Goal: Task Accomplishment & Management: Complete application form

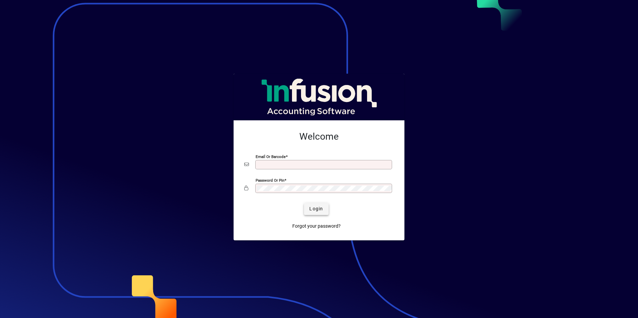
type input "**********"
click at [325, 211] on span "submit" at bounding box center [316, 209] width 24 height 16
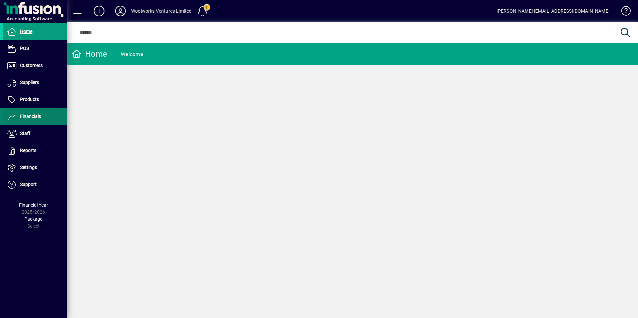
click at [35, 120] on span "Financials" at bounding box center [22, 117] width 38 height 8
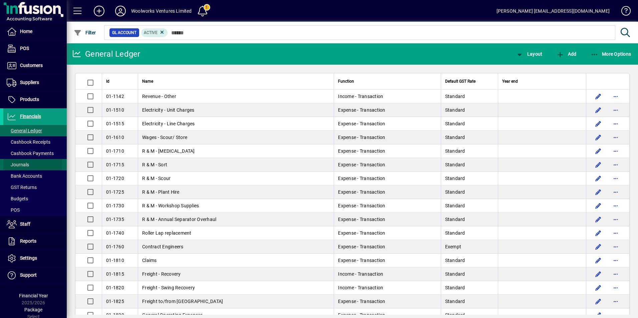
click at [21, 164] on span "Journals" at bounding box center [18, 164] width 22 height 5
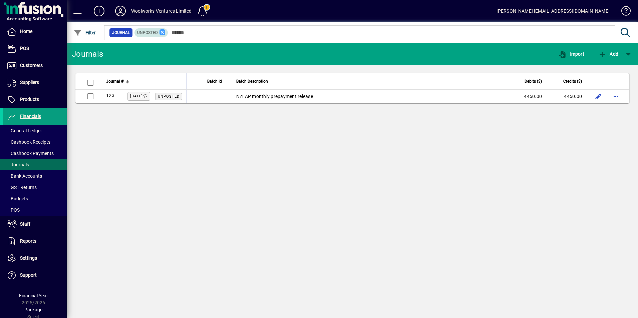
click at [162, 32] on icon at bounding box center [162, 32] width 6 height 6
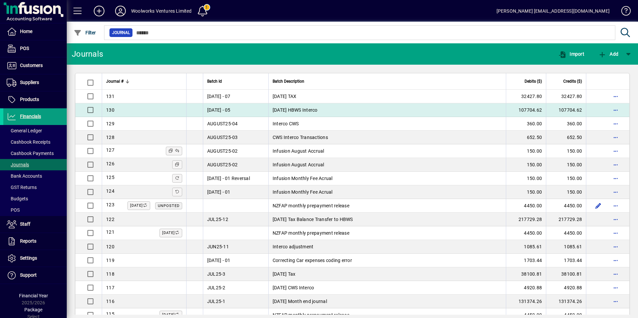
click at [334, 108] on td "[DATE] HBWS Interco" at bounding box center [387, 110] width 238 height 14
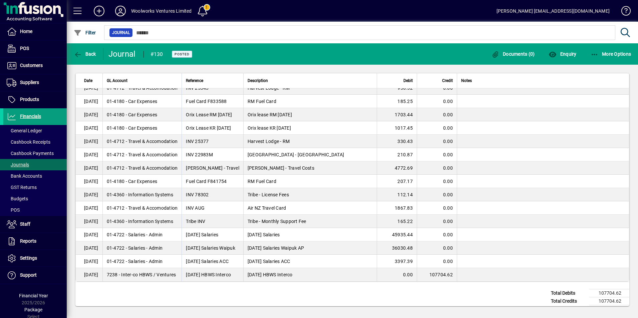
scroll to position [94, 0]
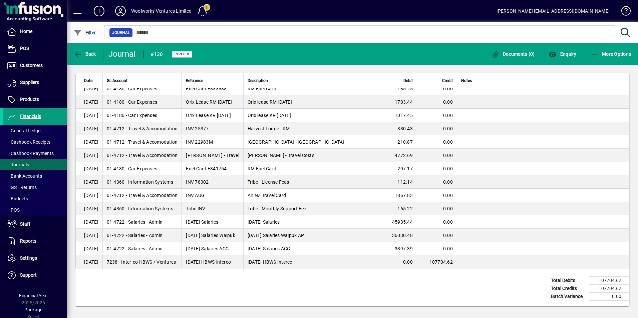
click at [406, 249] on td "3397.39" at bounding box center [397, 248] width 40 height 13
drag, startPoint x: 409, startPoint y: 248, endPoint x: 426, endPoint y: 248, distance: 17.7
click at [417, 248] on td "3397.39" at bounding box center [397, 248] width 40 height 13
click at [322, 248] on td "[DATE] Salaries ACC" at bounding box center [309, 248] width 133 height 13
click at [367, 241] on td "[DATE] Salaries Waipuk AP" at bounding box center [309, 235] width 133 height 13
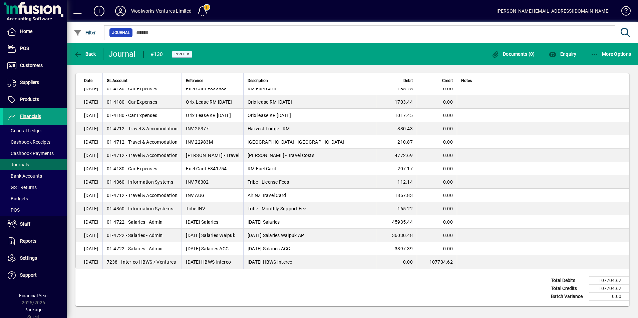
click at [352, 236] on td "[DATE] Salaries Waipuk AP" at bounding box center [309, 235] width 133 height 13
click at [18, 165] on span "Journals" at bounding box center [18, 164] width 22 height 5
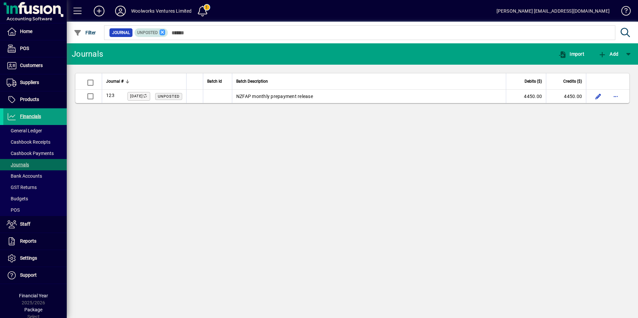
click at [162, 31] on icon at bounding box center [162, 32] width 6 height 6
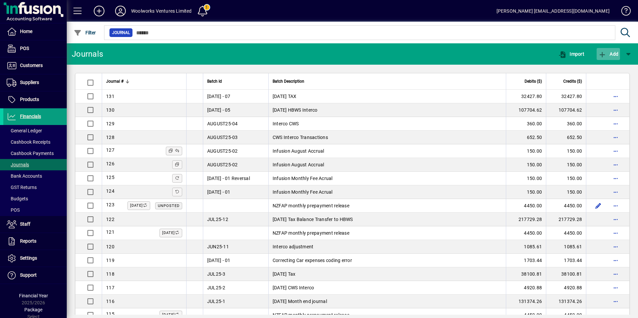
click at [609, 51] on span "Add" at bounding box center [608, 53] width 20 height 5
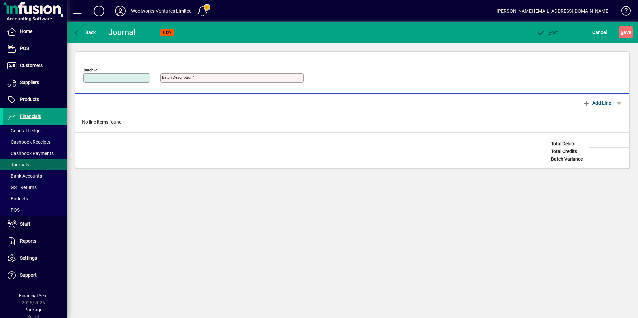
click at [119, 79] on input "Batch Id" at bounding box center [117, 77] width 65 height 5
type input "**********"
click at [177, 78] on mat-label "Batch Description" at bounding box center [177, 77] width 30 height 5
click at [177, 78] on input "Batch Description" at bounding box center [232, 77] width 141 height 5
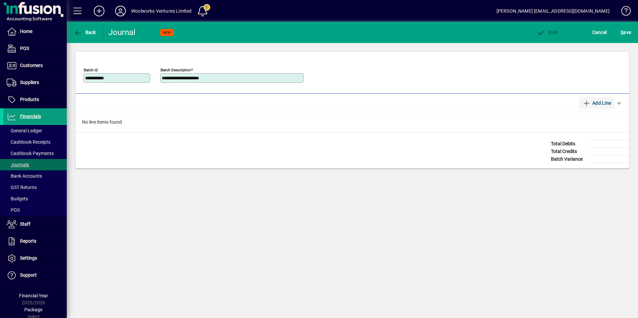
type input "**********"
click at [594, 103] on span "Add Line" at bounding box center [597, 103] width 29 height 11
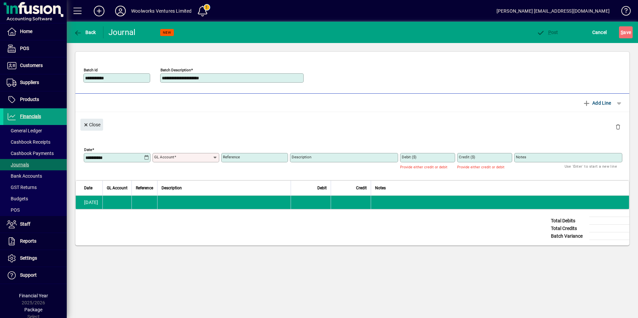
click at [145, 158] on icon at bounding box center [146, 157] width 5 height 5
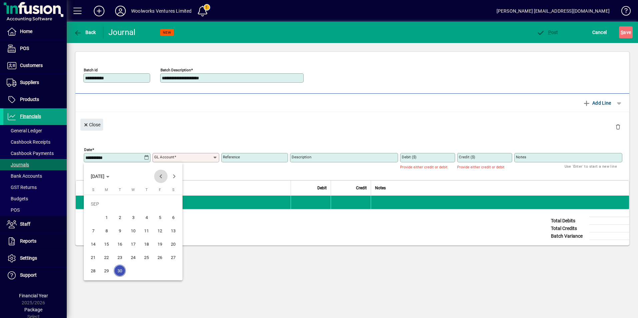
click at [159, 177] on span "Previous month" at bounding box center [160, 176] width 13 height 13
click at [94, 269] on span "31" at bounding box center [93, 271] width 12 height 12
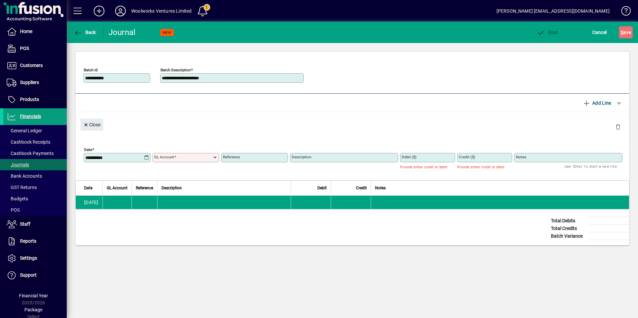
type input "**********"
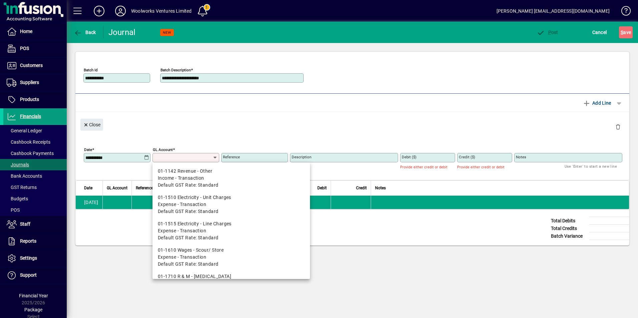
click at [192, 158] on input "GL Account" at bounding box center [183, 157] width 58 height 5
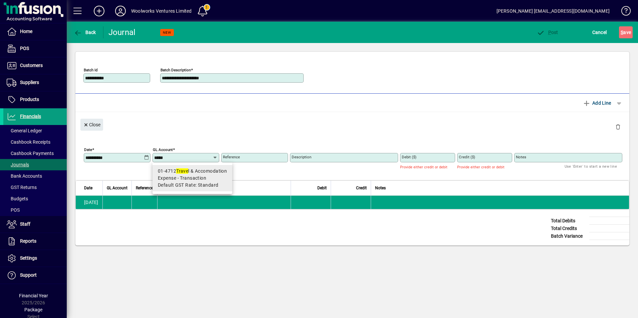
click at [188, 178] on span "Expense - Transaction" at bounding box center [182, 178] width 48 height 7
type input "**********"
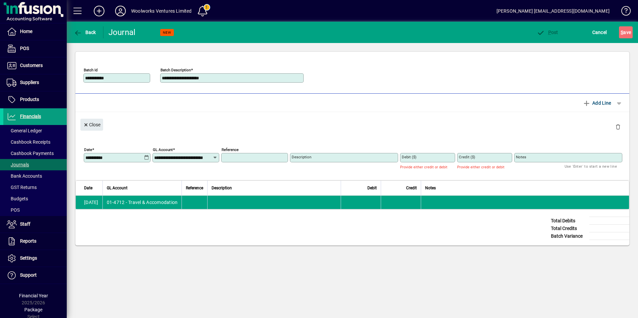
click at [257, 156] on input "Reference" at bounding box center [255, 157] width 65 height 5
type input "**********"
click at [318, 159] on input "Description" at bounding box center [345, 157] width 106 height 5
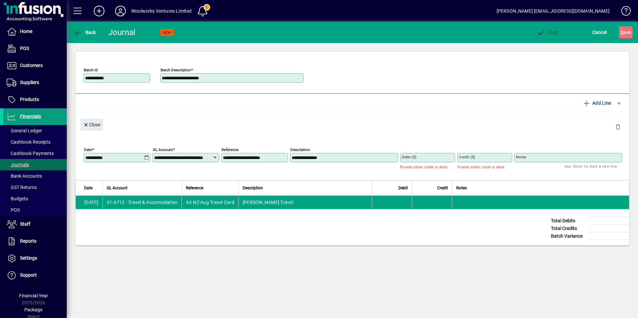
type input "**********"
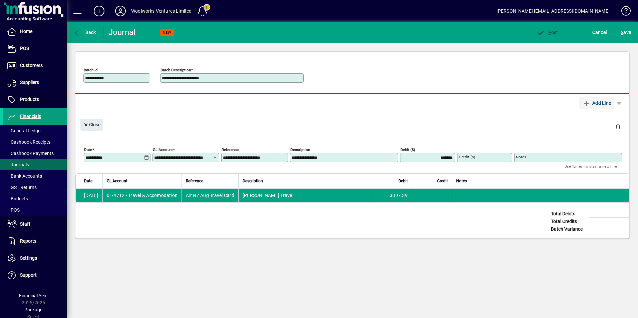
type input "*******"
click at [596, 104] on span "Add Line" at bounding box center [597, 103] width 29 height 11
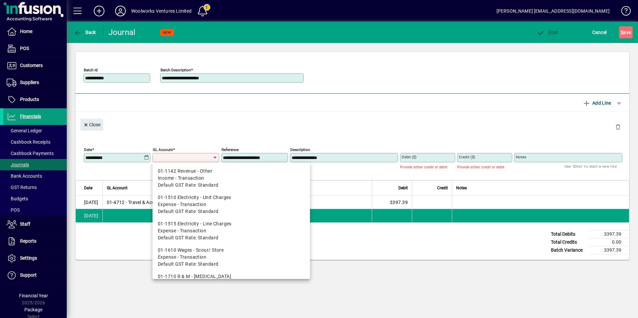
click at [204, 157] on input "GL Account" at bounding box center [183, 157] width 58 height 5
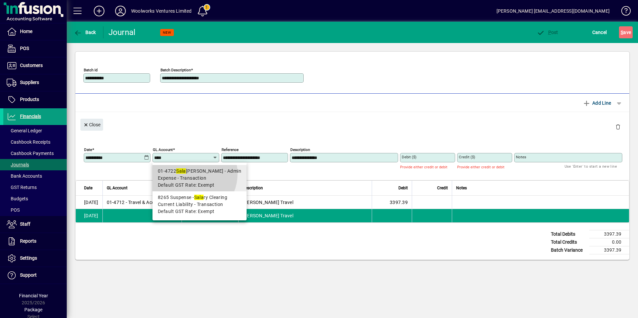
click at [189, 174] on div "01-4722 Sala [PERSON_NAME] - Admin" at bounding box center [199, 171] width 83 height 7
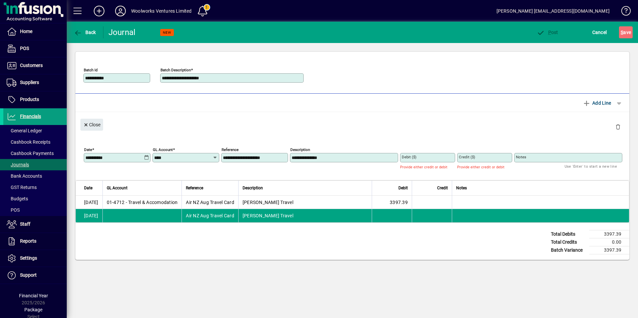
type input "**********"
click at [467, 158] on mat-label "Credit ($)" at bounding box center [467, 157] width 16 height 5
click at [467, 158] on input "Credit ($)" at bounding box center [485, 157] width 53 height 5
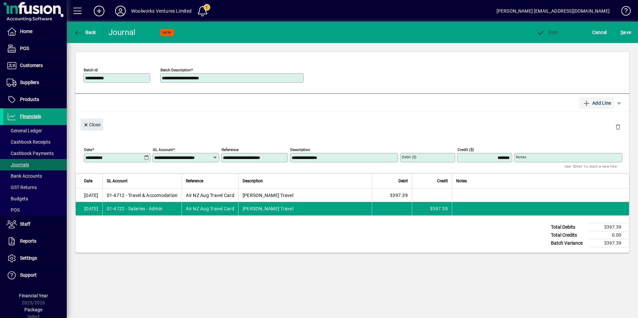
type input "*******"
click at [592, 107] on span "Add Line" at bounding box center [597, 103] width 29 height 11
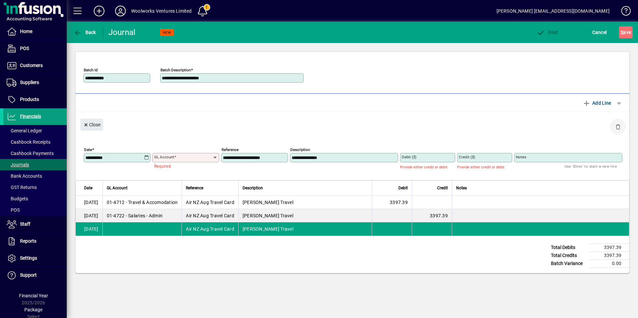
click at [622, 127] on span "button" at bounding box center [618, 127] width 16 height 16
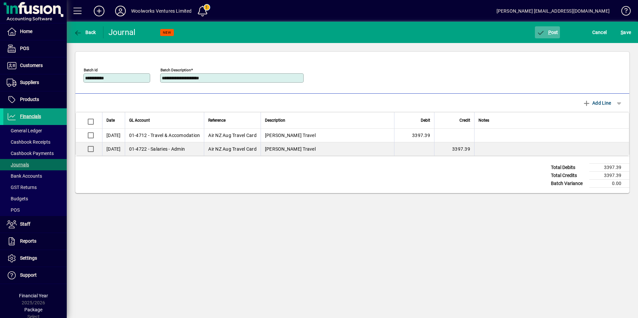
click at [549, 30] on span "P" at bounding box center [549, 32] width 3 height 5
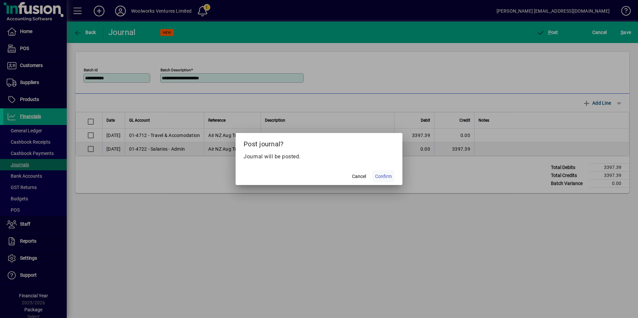
click at [380, 178] on span "Confirm" at bounding box center [383, 176] width 17 height 7
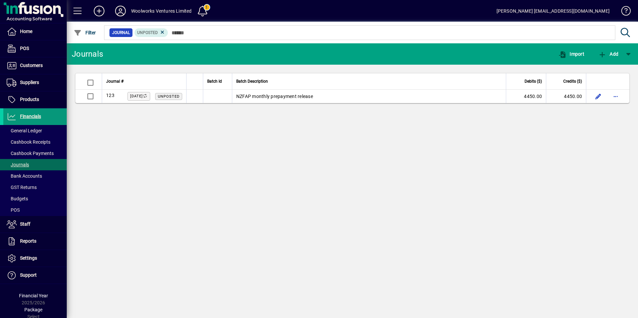
click at [23, 116] on span "Financials" at bounding box center [30, 116] width 21 height 5
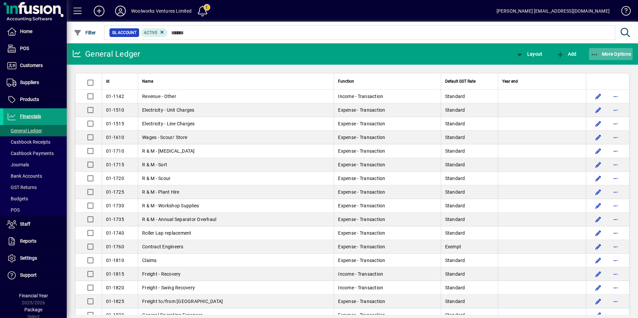
click at [602, 57] on span "button" at bounding box center [611, 54] width 44 height 16
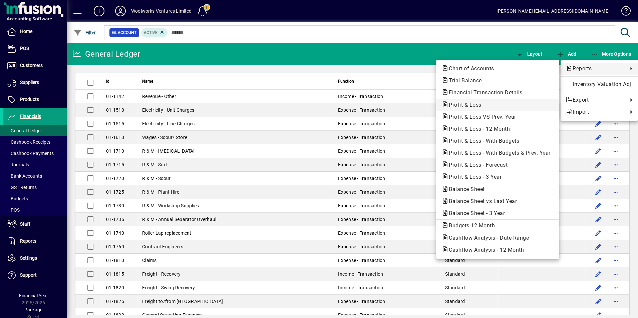
click at [465, 104] on span "Profit & Loss" at bounding box center [462, 105] width 43 height 6
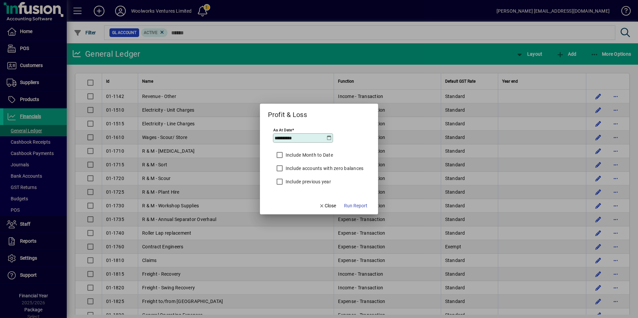
click at [328, 137] on icon at bounding box center [328, 137] width 5 height 5
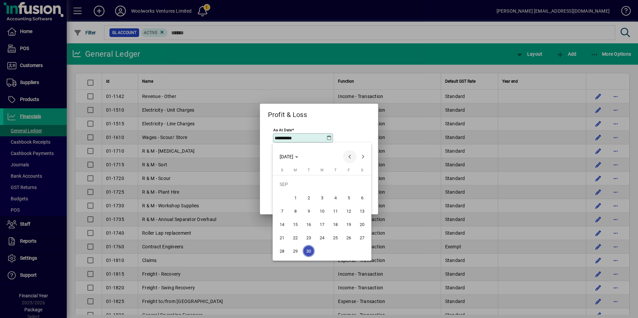
click at [345, 159] on span "Previous month" at bounding box center [349, 156] width 13 height 13
click at [283, 251] on span "31" at bounding box center [282, 251] width 12 height 12
type input "**********"
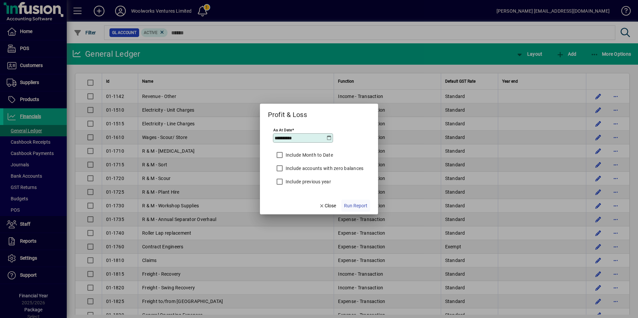
click at [355, 205] on span "Run Report" at bounding box center [355, 206] width 23 height 7
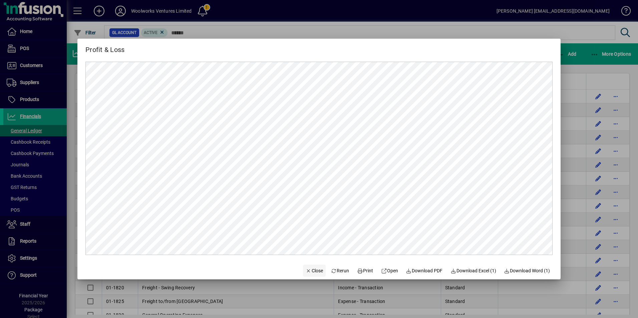
click at [310, 271] on span "Close" at bounding box center [314, 271] width 17 height 7
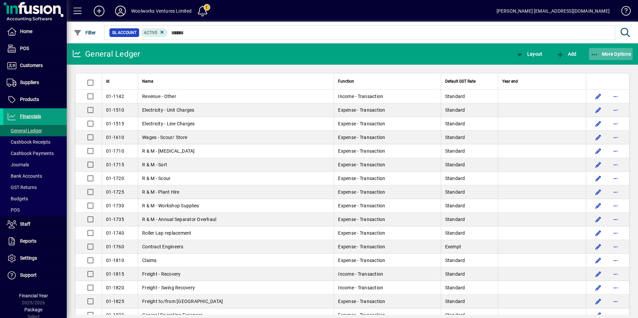
click at [607, 57] on span "button" at bounding box center [611, 54] width 44 height 16
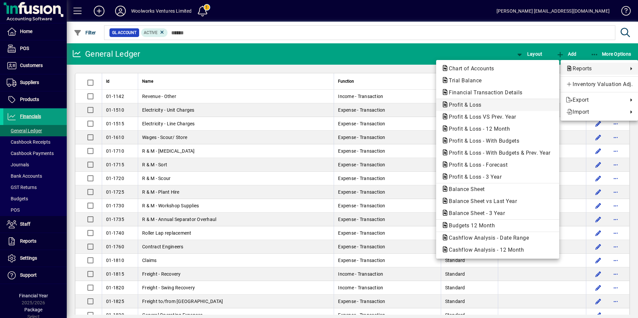
click at [471, 103] on span "Profit & Loss" at bounding box center [462, 105] width 43 height 6
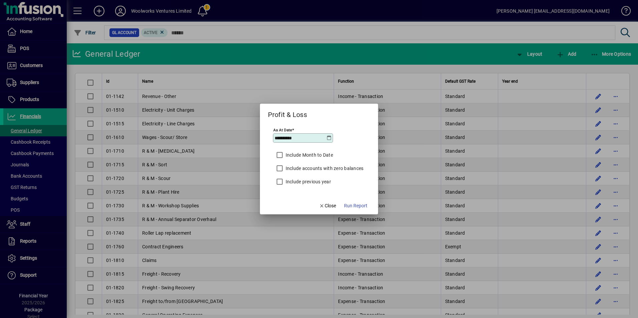
click at [328, 136] on icon at bounding box center [328, 137] width 5 height 5
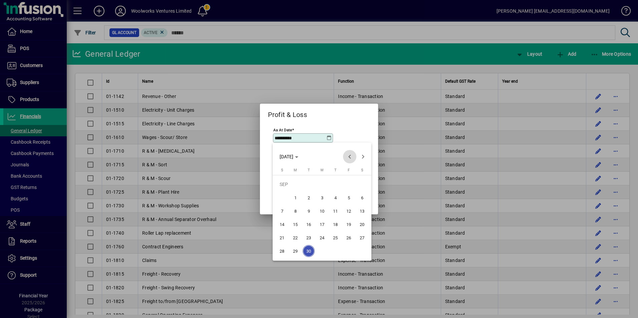
click at [347, 157] on span "Previous month" at bounding box center [349, 156] width 13 height 13
click at [280, 254] on span "31" at bounding box center [282, 251] width 12 height 12
type input "**********"
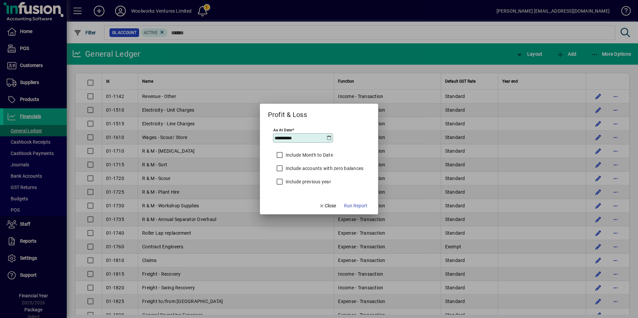
click at [288, 155] on label "Include Month to Date" at bounding box center [308, 155] width 49 height 7
click at [359, 209] on span "Run Report" at bounding box center [355, 206] width 23 height 7
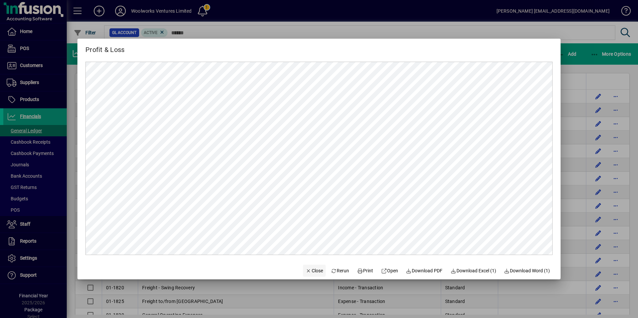
click at [308, 268] on span "Close" at bounding box center [314, 271] width 17 height 7
